Goal: Task Accomplishment & Management: Manage account settings

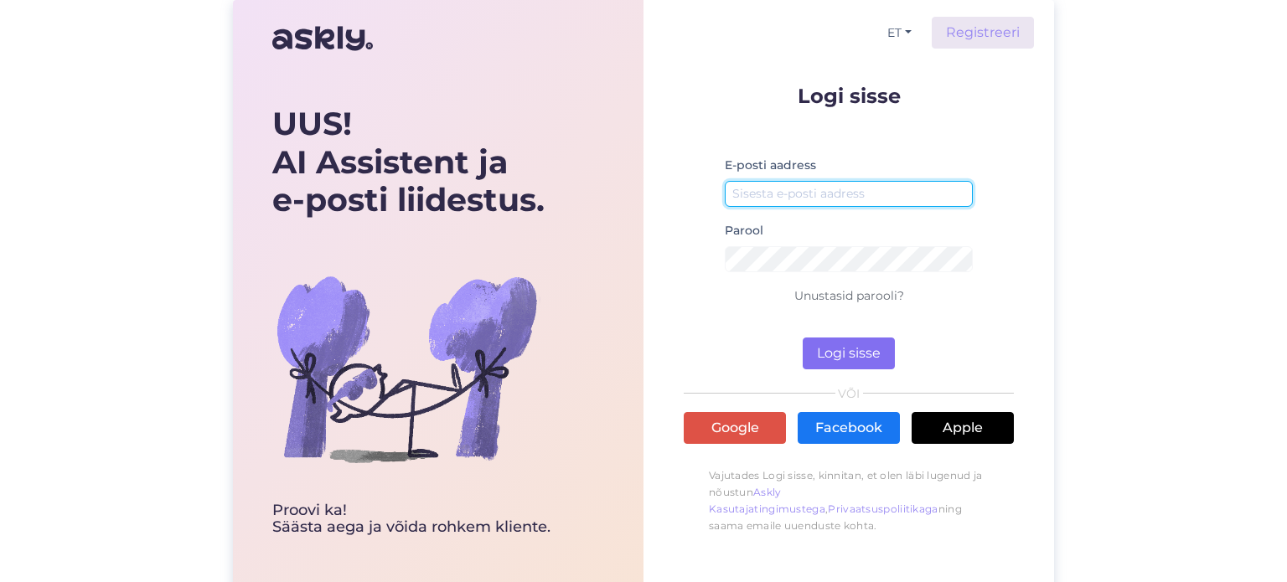
type input "[EMAIL_ADDRESS][DOMAIN_NAME]"
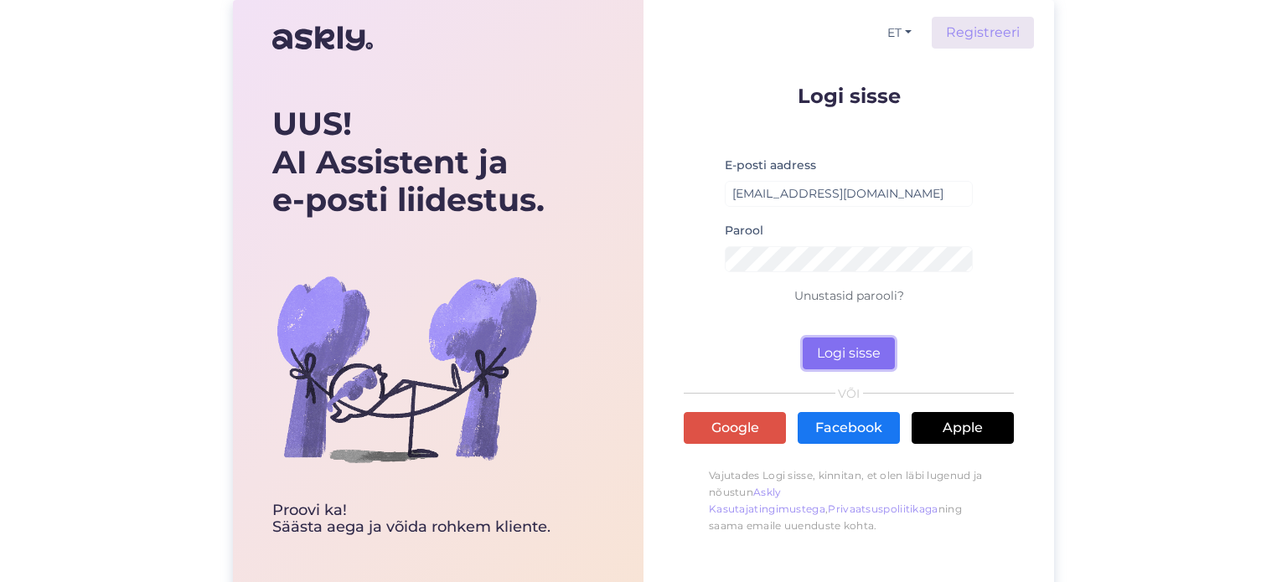
click at [872, 348] on button "Logi sisse" at bounding box center [848, 354] width 92 height 32
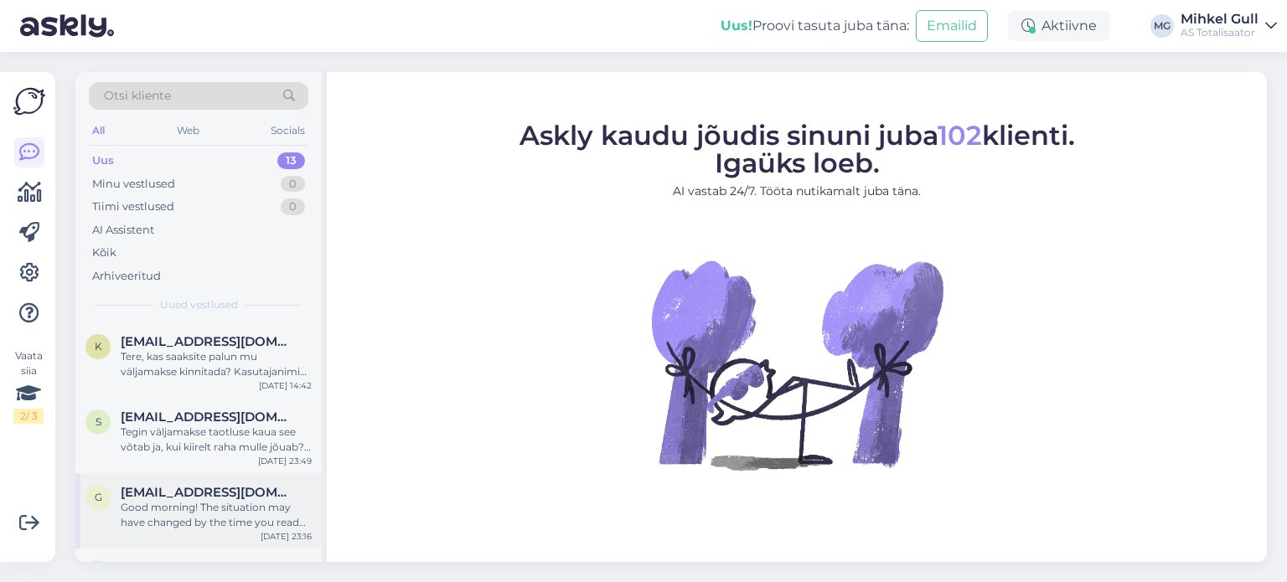
click at [208, 515] on div "Good morning! The situation may have changed by the time you read this message,…" at bounding box center [216, 515] width 191 height 30
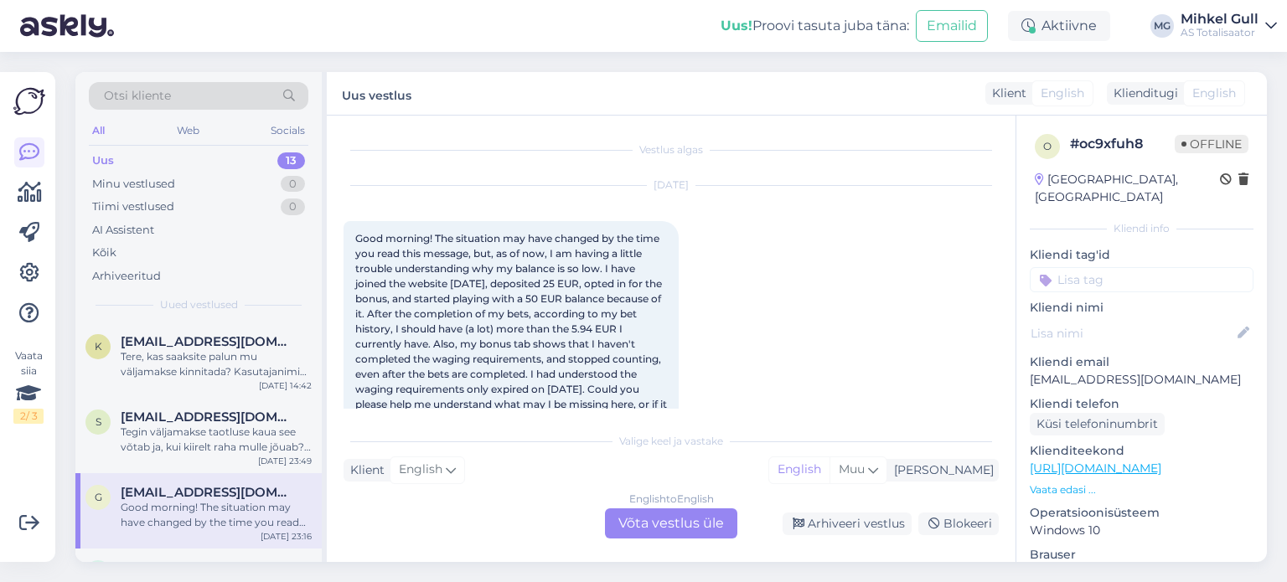
scroll to position [35, 0]
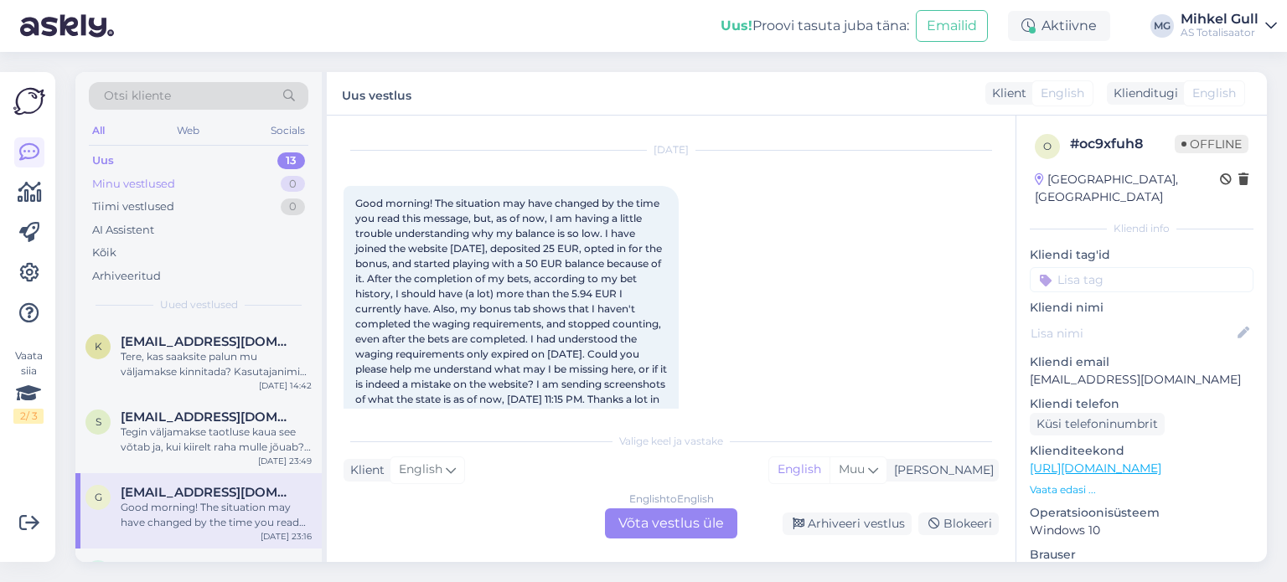
click at [141, 179] on div "Minu vestlused" at bounding box center [133, 184] width 83 height 17
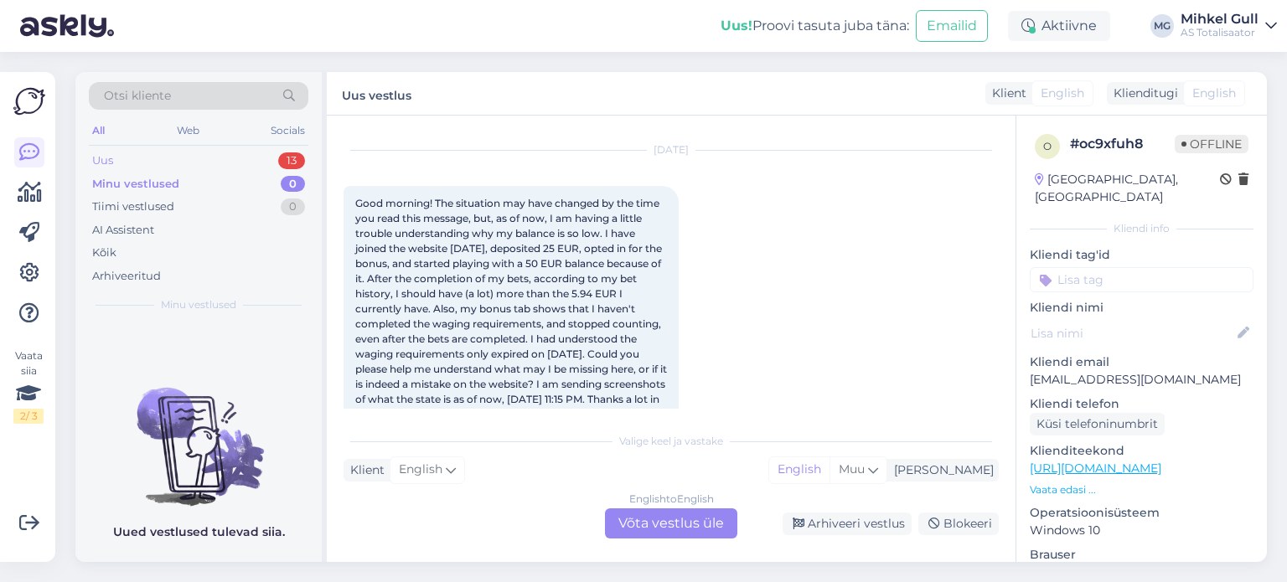
click at [141, 156] on div "Uus 13" at bounding box center [198, 160] width 219 height 23
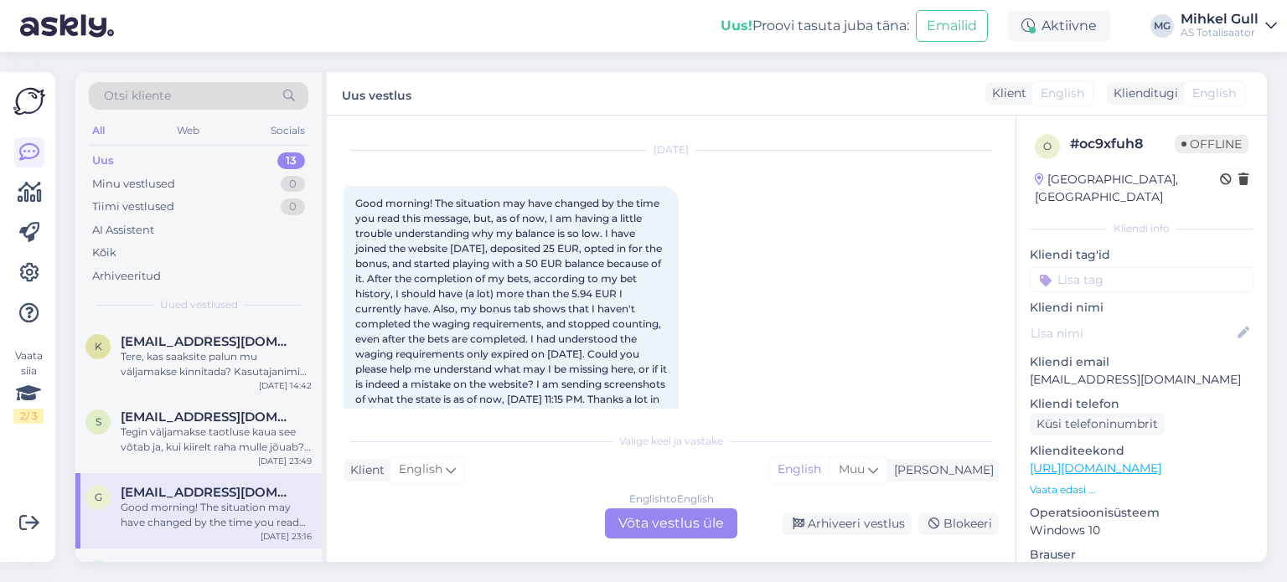
click at [1209, 23] on div "Mihkel Gull" at bounding box center [1219, 19] width 78 height 13
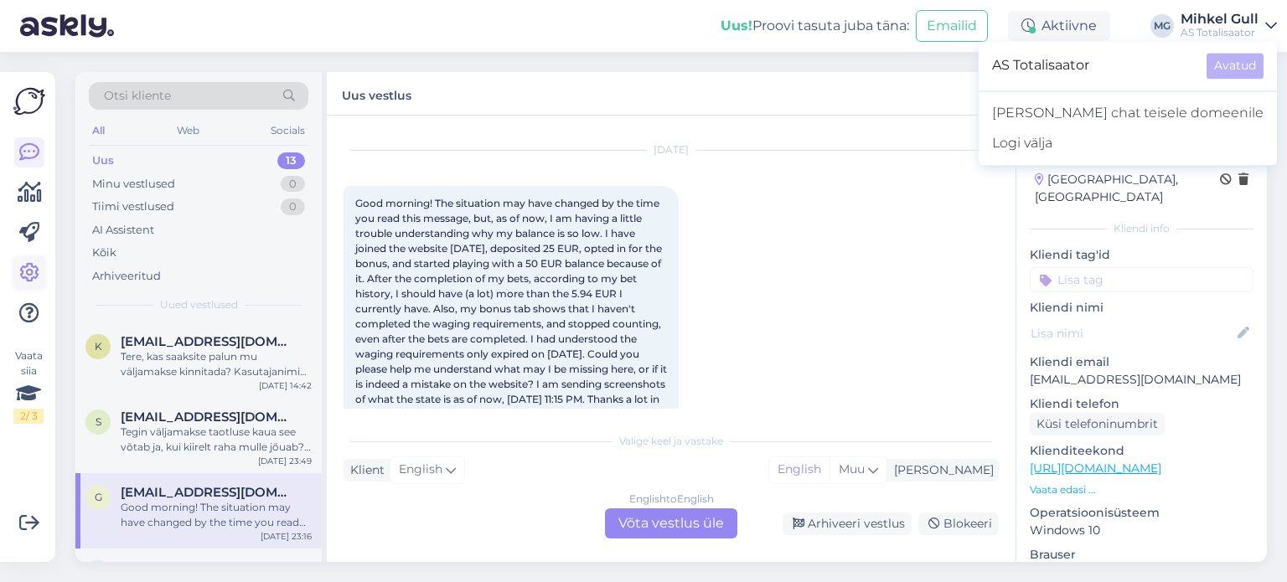
click at [35, 270] on icon at bounding box center [29, 273] width 20 height 20
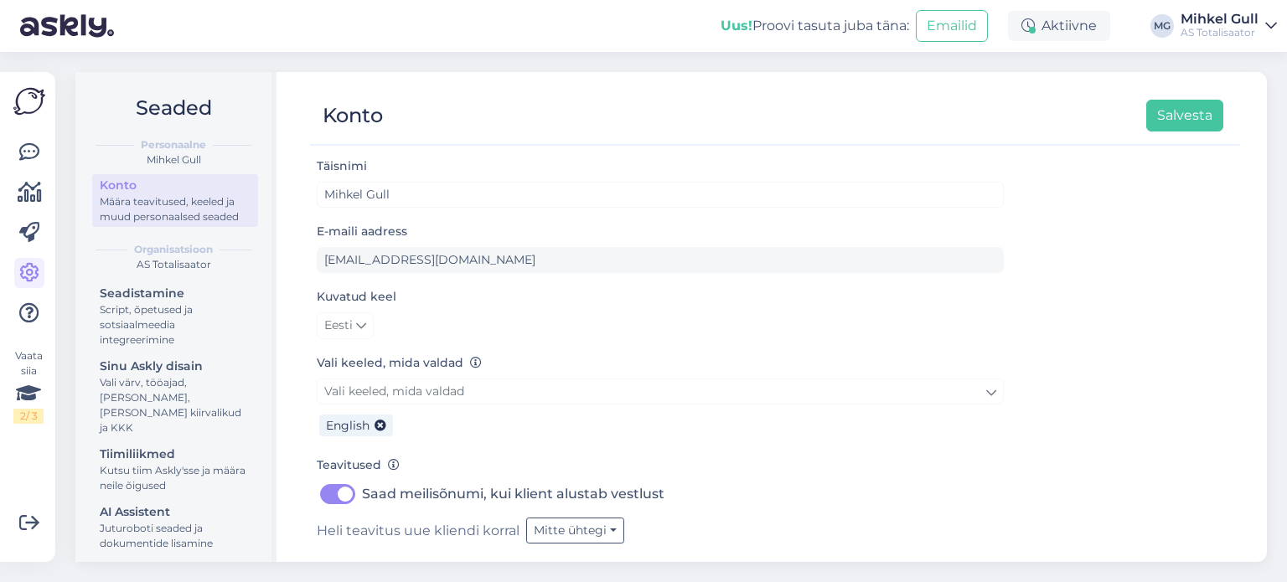
scroll to position [44, 0]
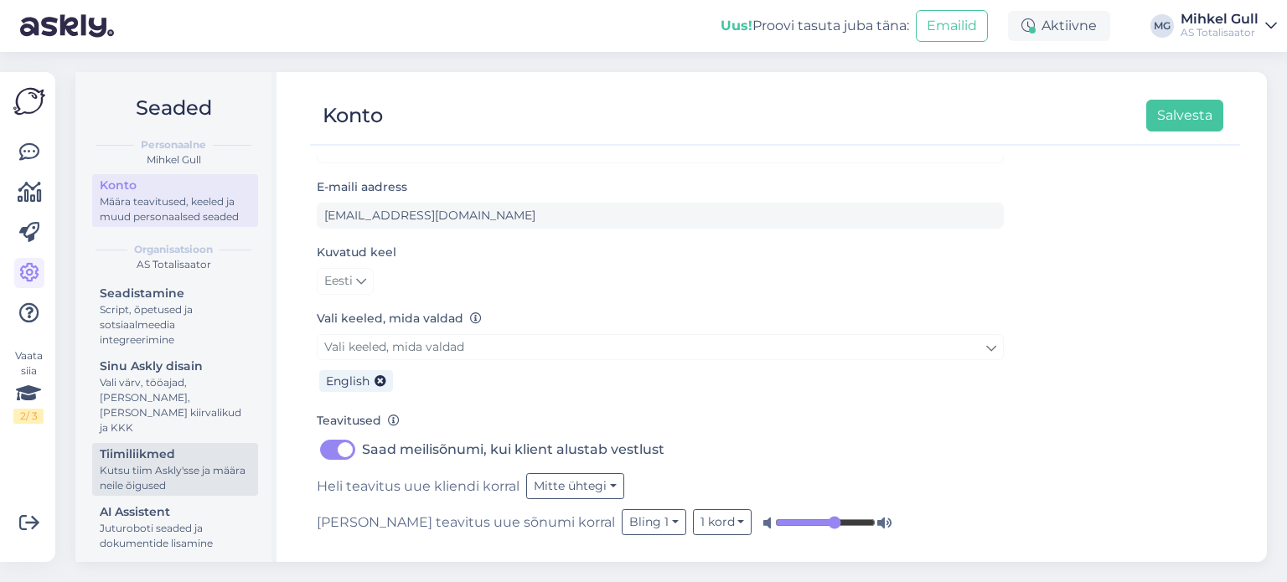
click at [184, 459] on div "Tiimiliikmed" at bounding box center [175, 455] width 151 height 18
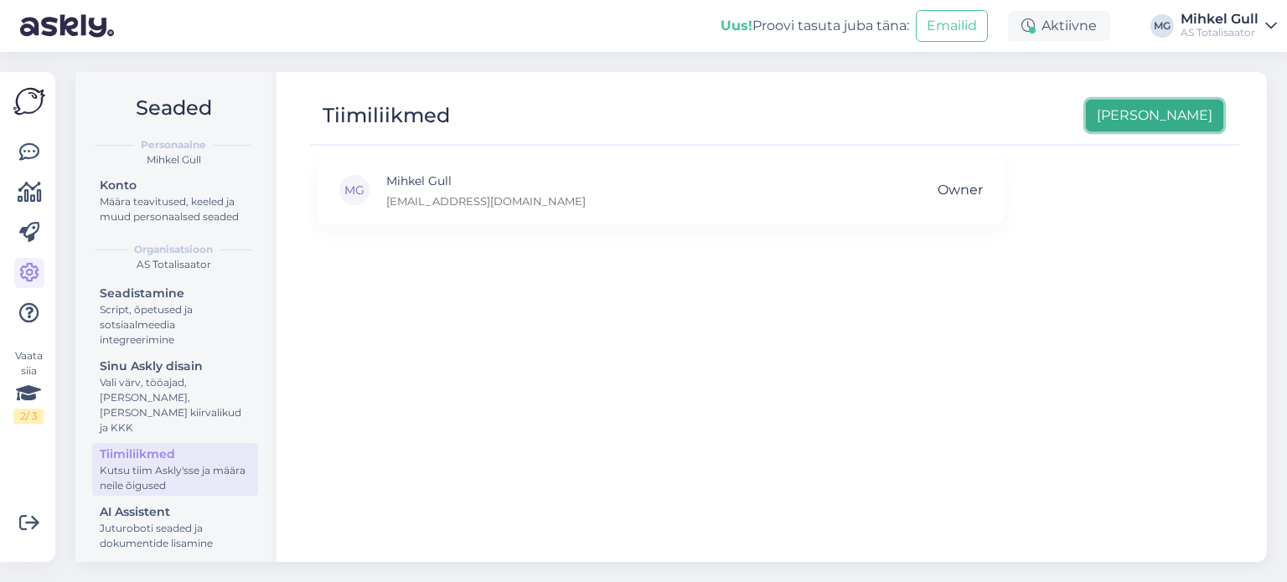
click at [1176, 121] on button "[PERSON_NAME]" at bounding box center [1154, 116] width 137 height 32
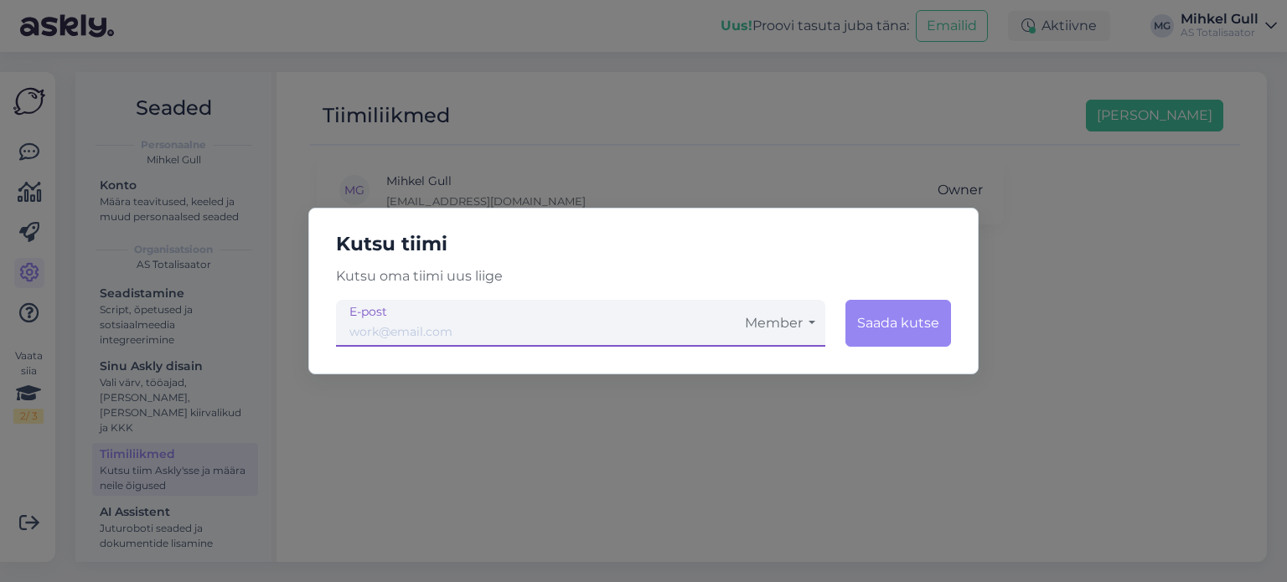
click at [543, 334] on input "email" at bounding box center [535, 323] width 399 height 47
type input "[EMAIL_ADDRESS][DOMAIN_NAME]"
click at [800, 328] on button "Member" at bounding box center [780, 323] width 90 height 47
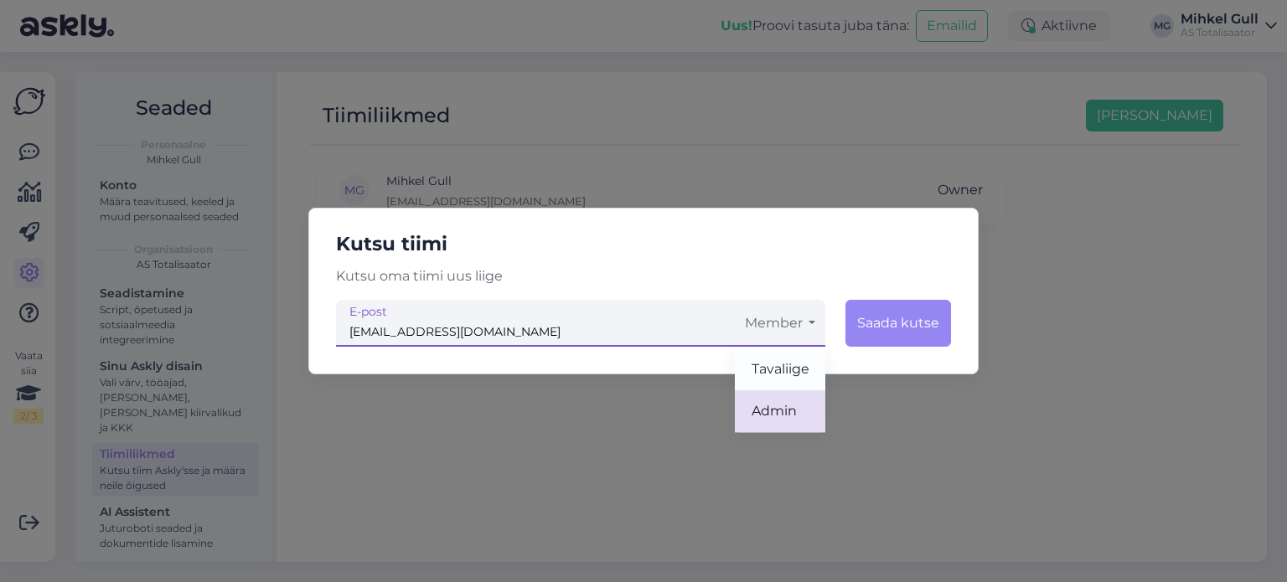
click at [797, 415] on link "Admin" at bounding box center [780, 411] width 90 height 42
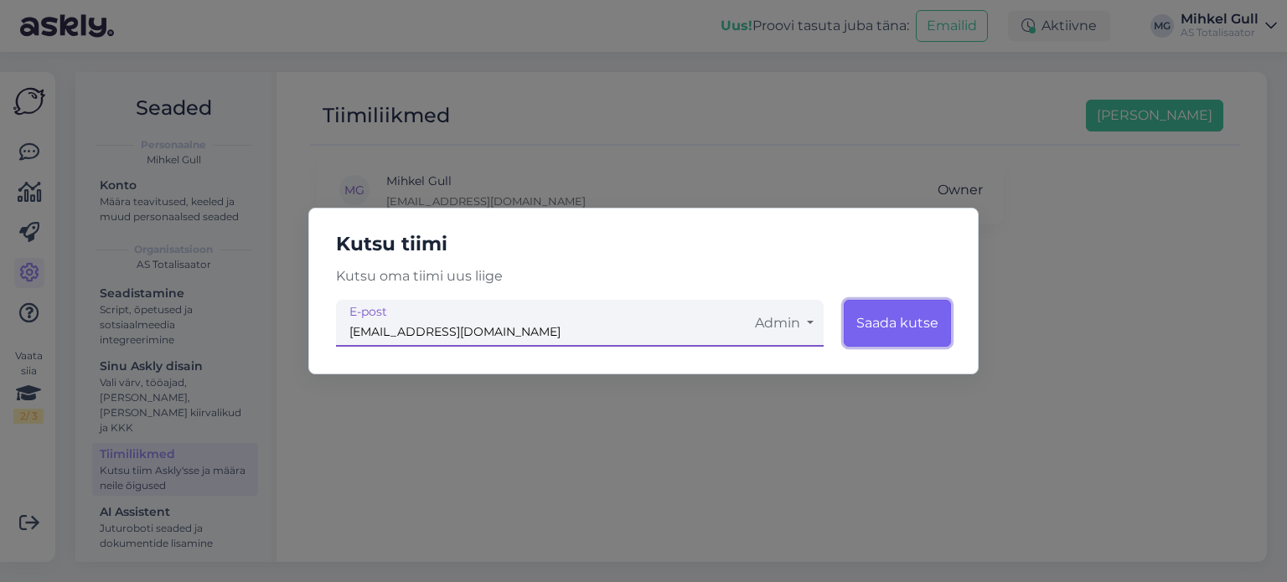
click at [879, 329] on button "Saada kutse" at bounding box center [897, 323] width 107 height 47
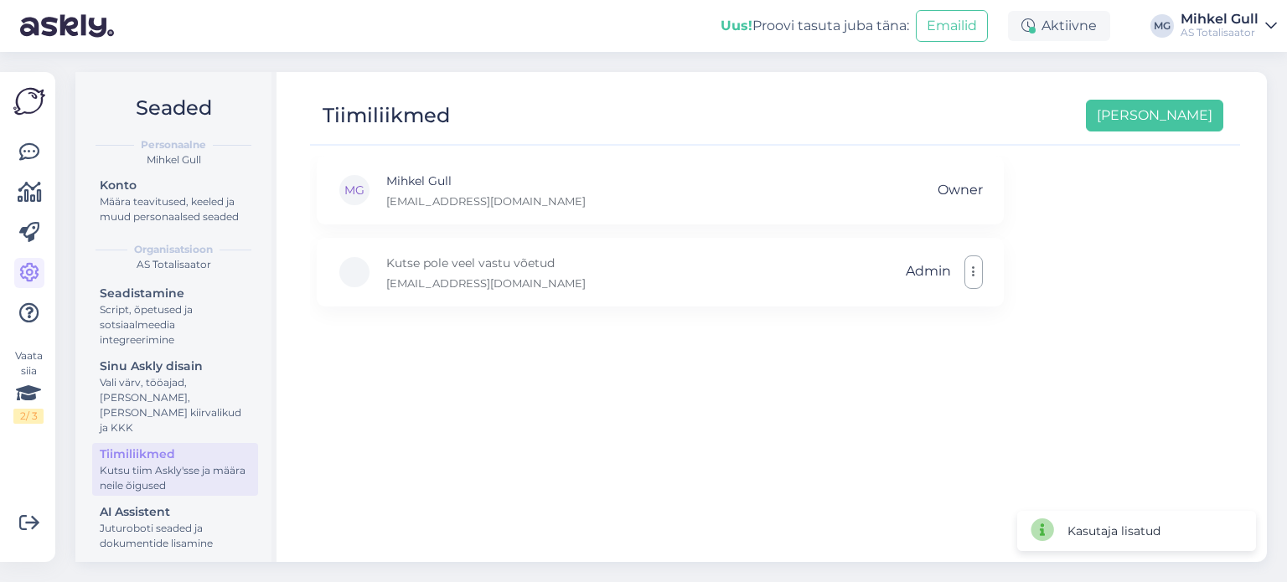
click at [682, 367] on div "MG Mihkel Gull [EMAIL_ADDRESS][DOMAIN_NAME] Owner Kutse pole veel vastu võetud …" at bounding box center [775, 351] width 930 height 391
